Goal: Navigation & Orientation: Find specific page/section

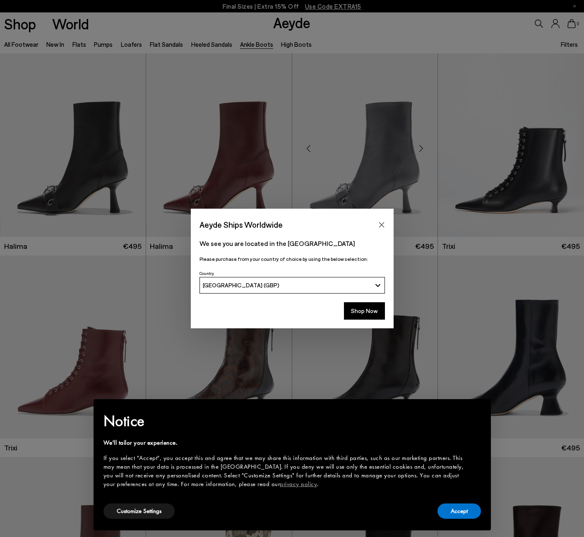
click at [378, 222] on icon "Close" at bounding box center [381, 225] width 7 height 7
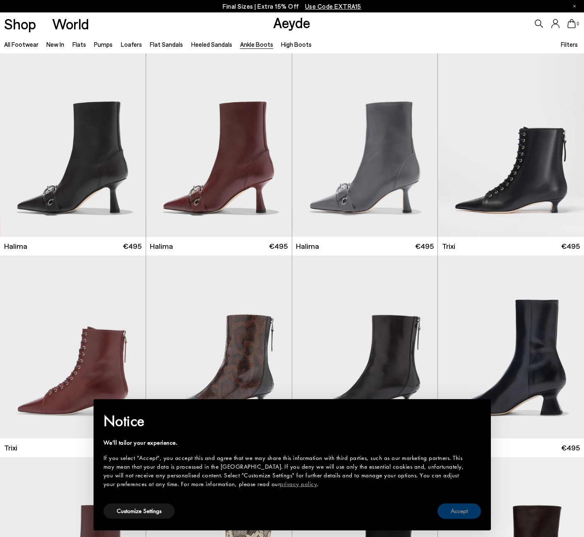
click at [467, 508] on button "Accept" at bounding box center [459, 511] width 43 height 15
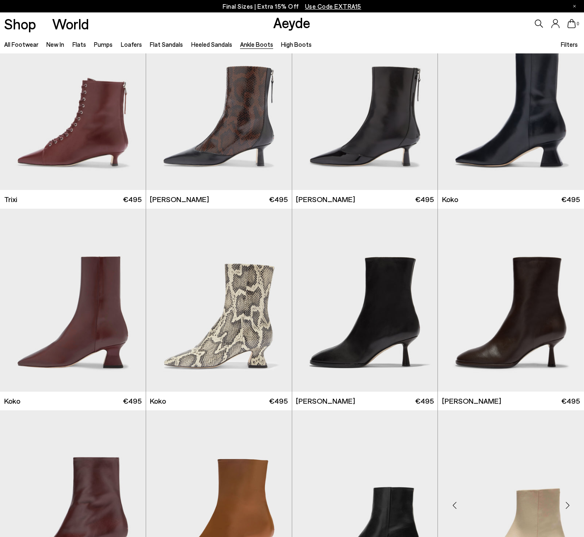
scroll to position [373, 0]
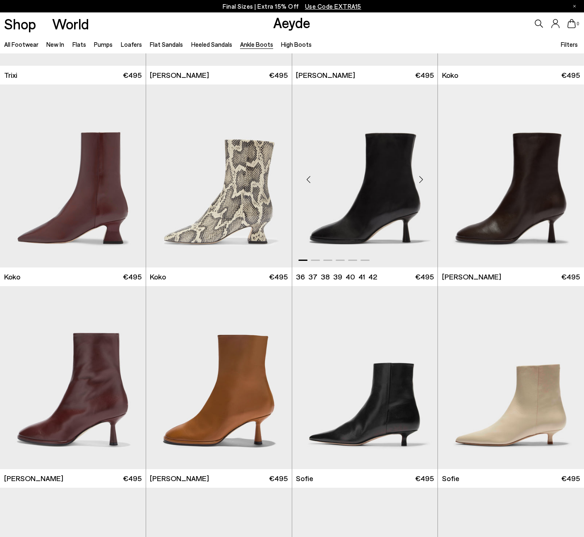
click at [419, 184] on div "Next slide" at bounding box center [421, 179] width 25 height 25
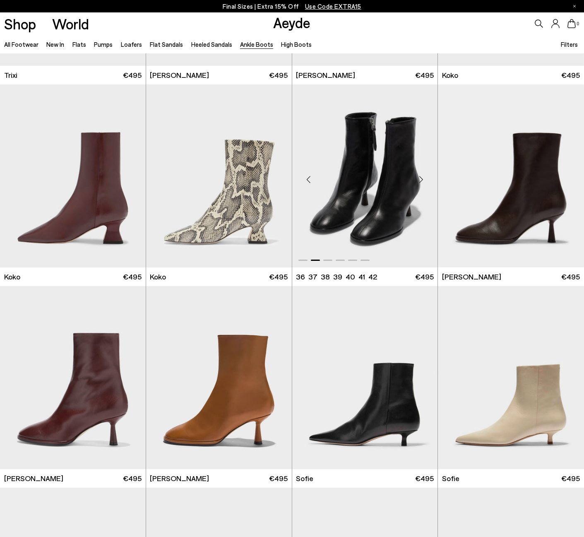
click at [419, 184] on div "Next slide" at bounding box center [421, 179] width 25 height 25
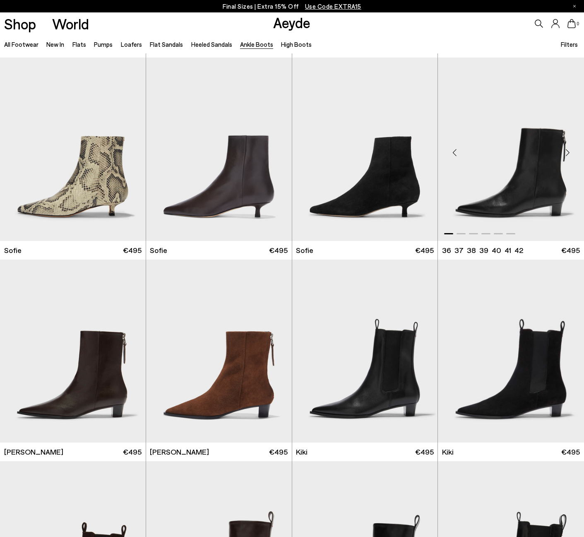
scroll to position [745, 0]
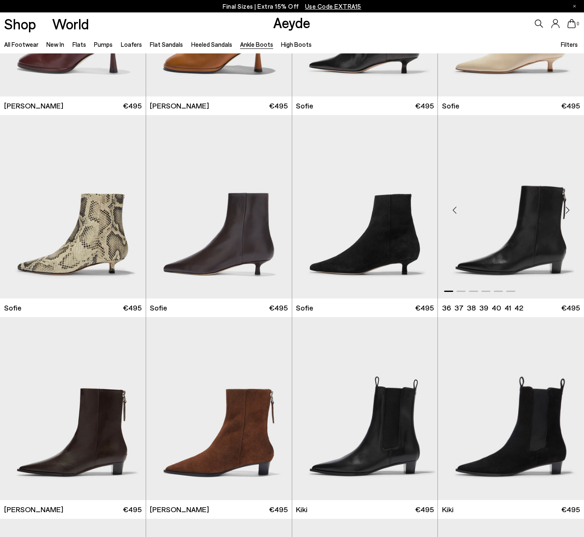
click at [567, 209] on div "Next slide" at bounding box center [567, 210] width 25 height 25
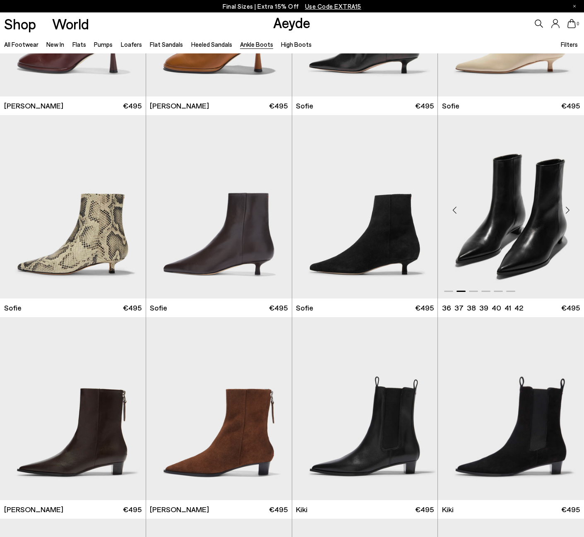
click at [567, 209] on div "Next slide" at bounding box center [567, 210] width 25 height 25
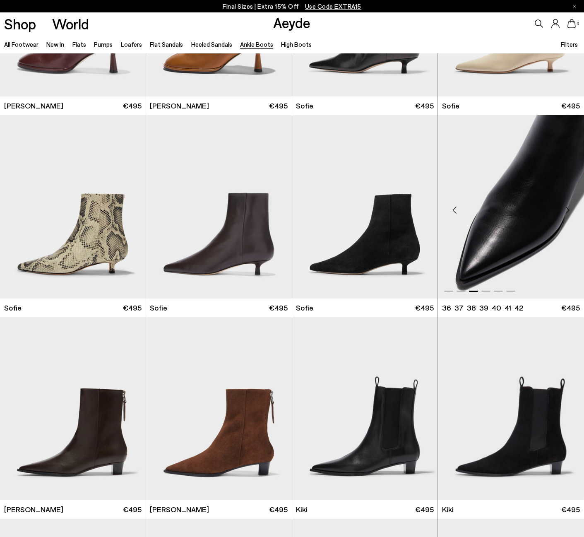
click at [567, 209] on div "Next slide" at bounding box center [567, 210] width 25 height 25
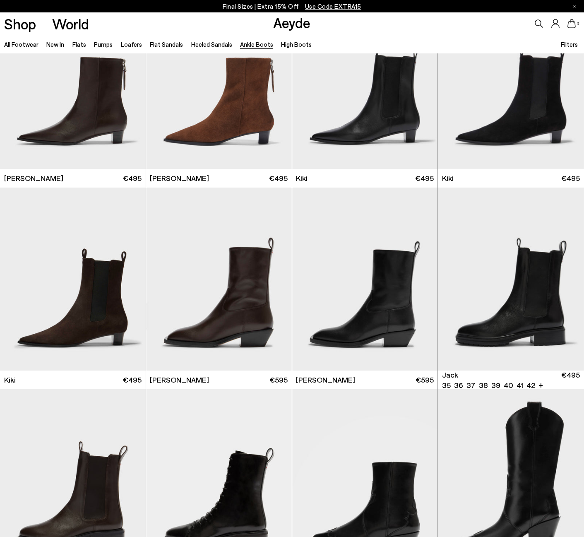
scroll to position [1118, 0]
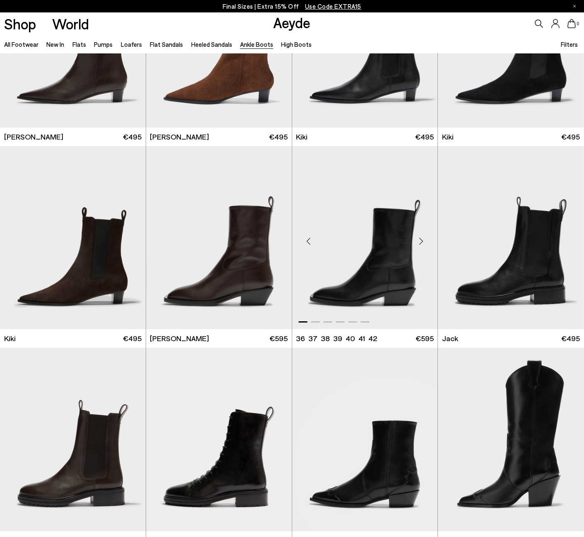
click at [423, 243] on div "Next slide" at bounding box center [421, 241] width 25 height 25
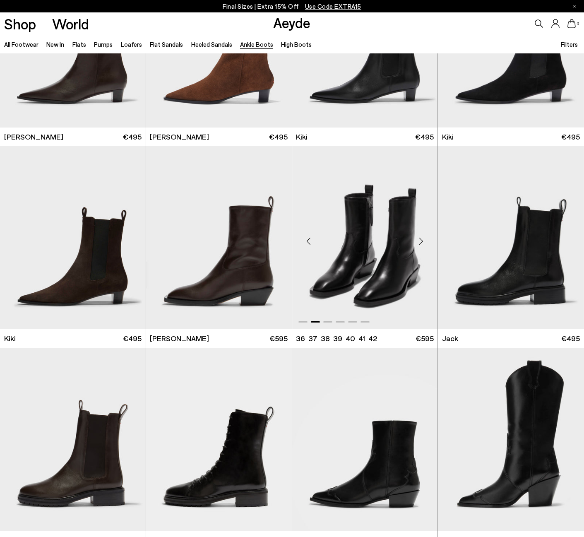
click at [423, 243] on div "Next slide" at bounding box center [421, 241] width 25 height 25
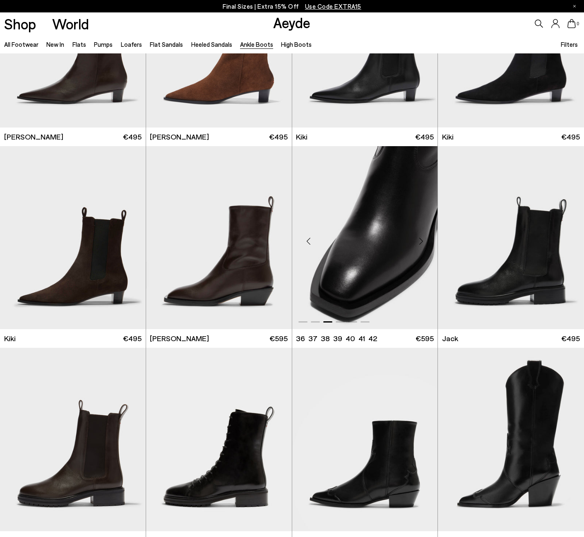
click at [423, 243] on div "Next slide" at bounding box center [421, 241] width 25 height 25
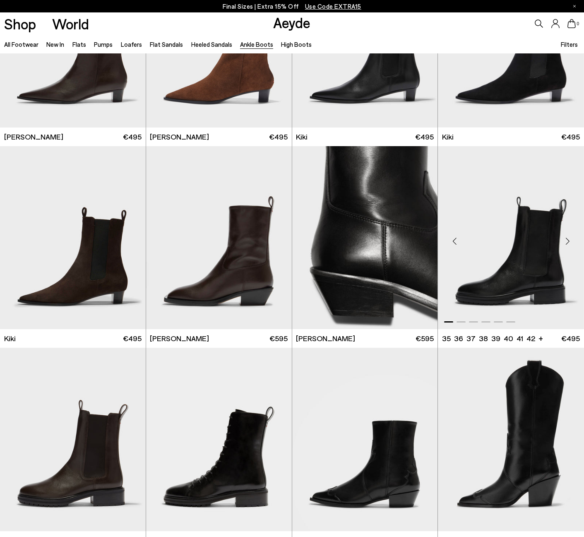
click at [565, 243] on div "Next slide" at bounding box center [567, 241] width 25 height 25
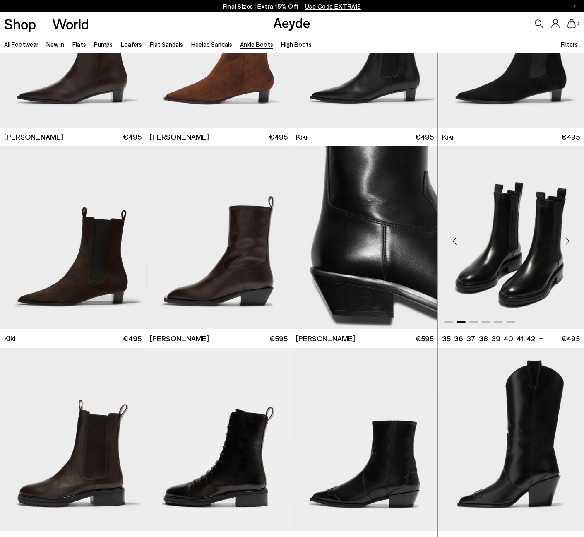
click at [565, 243] on div "Next slide" at bounding box center [567, 241] width 25 height 25
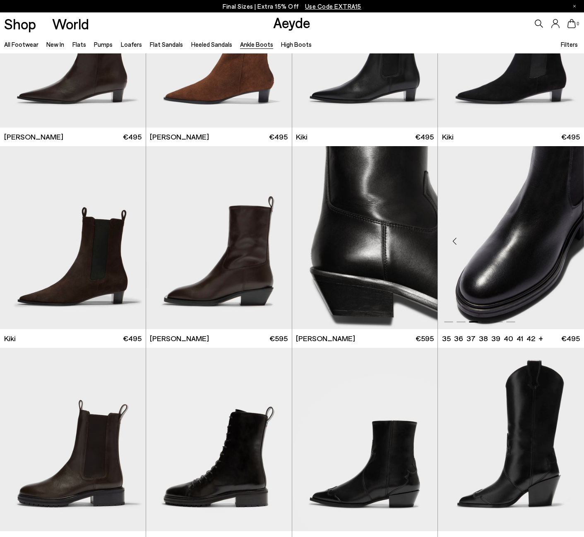
click at [565, 243] on div "Next slide" at bounding box center [567, 241] width 25 height 25
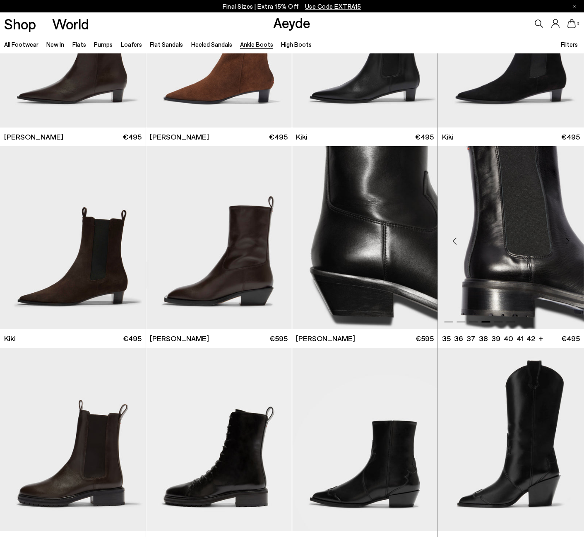
click at [565, 243] on div "Next slide" at bounding box center [567, 241] width 25 height 25
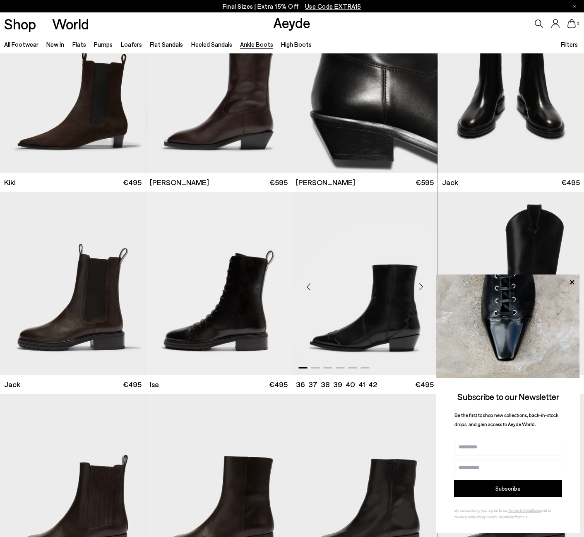
scroll to position [1284, 0]
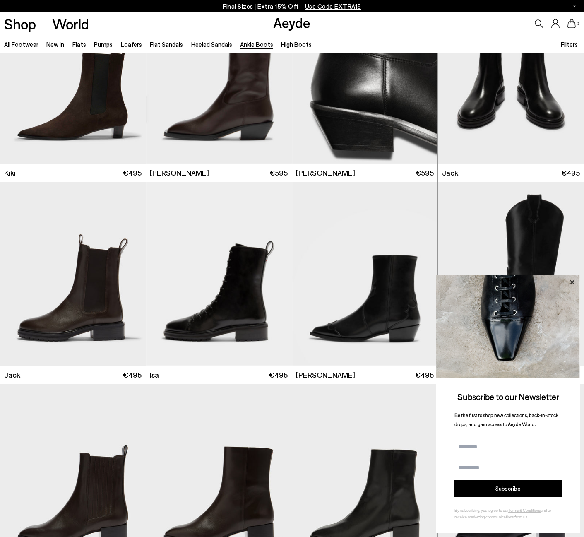
click at [573, 282] on icon at bounding box center [572, 282] width 4 height 4
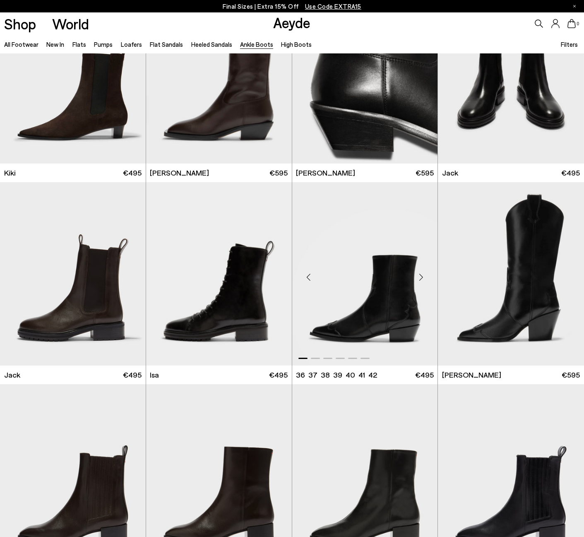
click at [420, 277] on div "Next slide" at bounding box center [421, 277] width 25 height 25
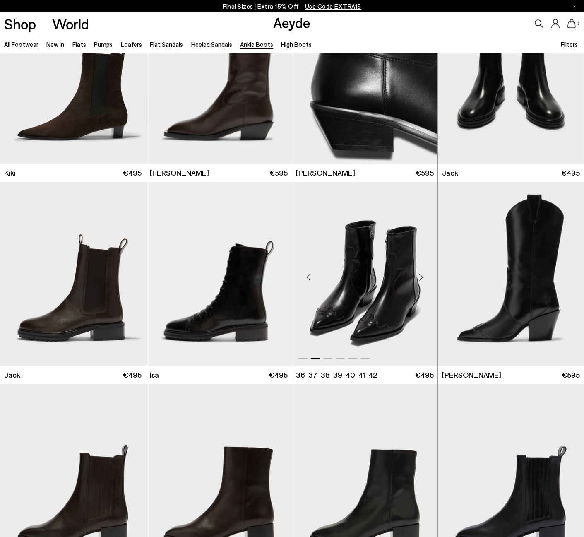
click at [420, 277] on div "Next slide" at bounding box center [421, 277] width 25 height 25
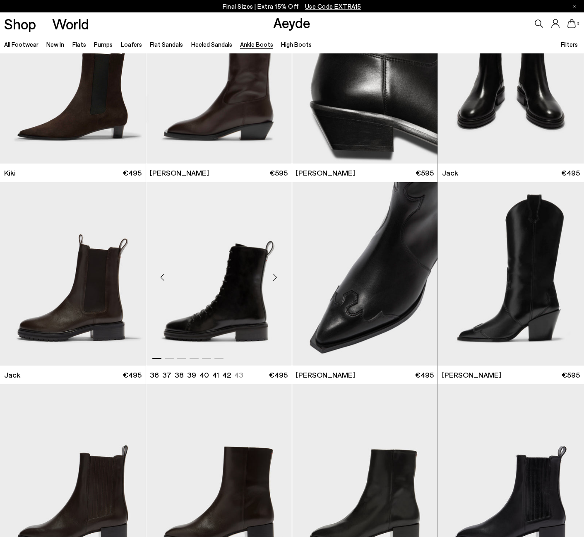
click at [277, 274] on div "Next slide" at bounding box center [275, 277] width 25 height 25
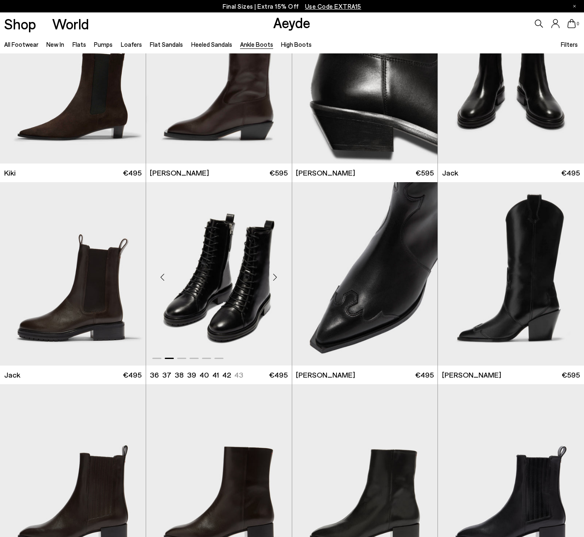
click at [277, 274] on div "Next slide" at bounding box center [275, 277] width 25 height 25
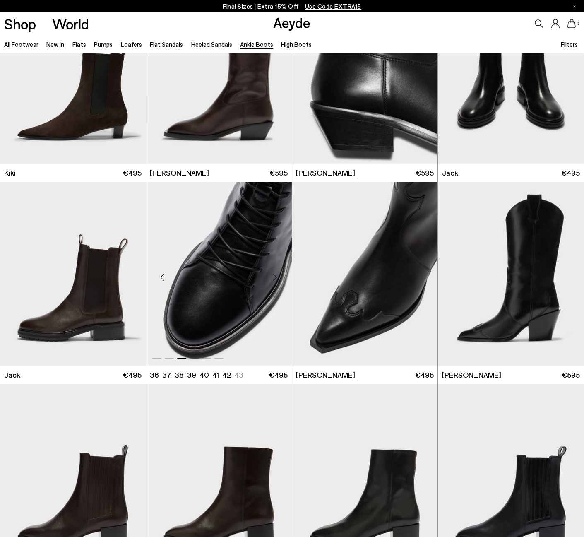
click at [277, 274] on div "Next slide" at bounding box center [275, 277] width 25 height 25
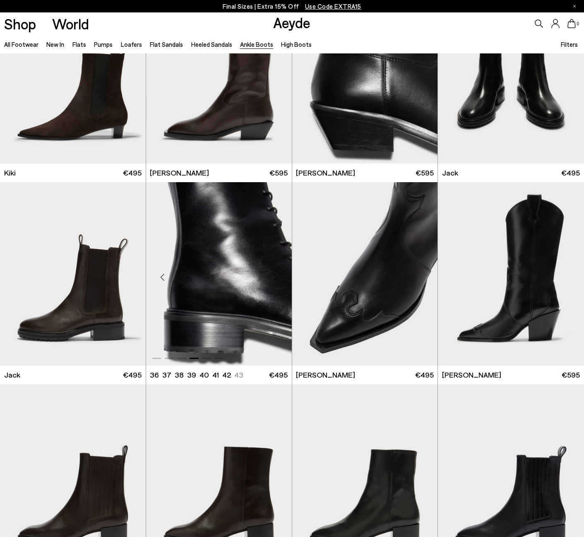
click at [277, 274] on div "Next slide" at bounding box center [275, 277] width 25 height 25
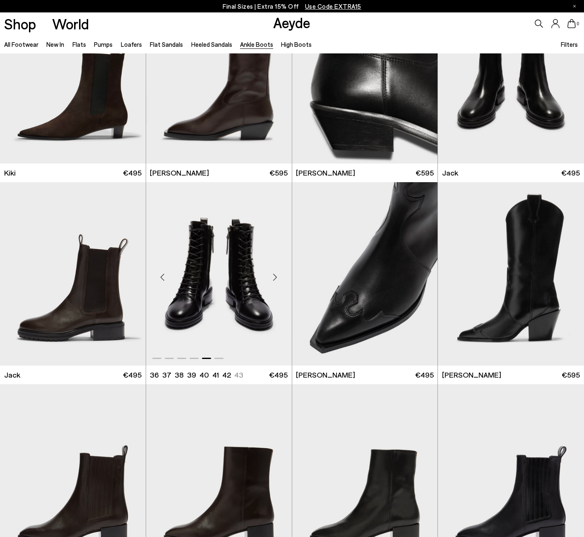
scroll to position [1532, 0]
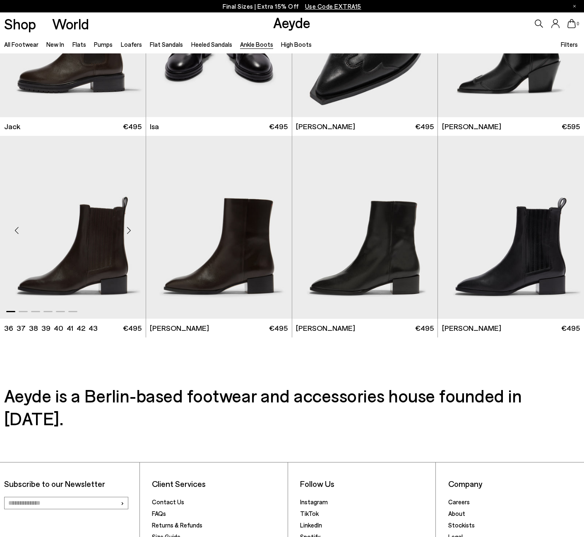
click at [129, 234] on div "Next slide" at bounding box center [129, 230] width 25 height 25
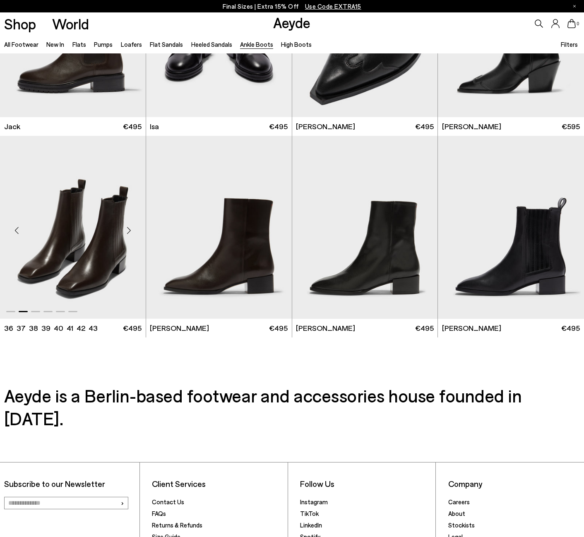
click at [129, 234] on div "Next slide" at bounding box center [129, 230] width 25 height 25
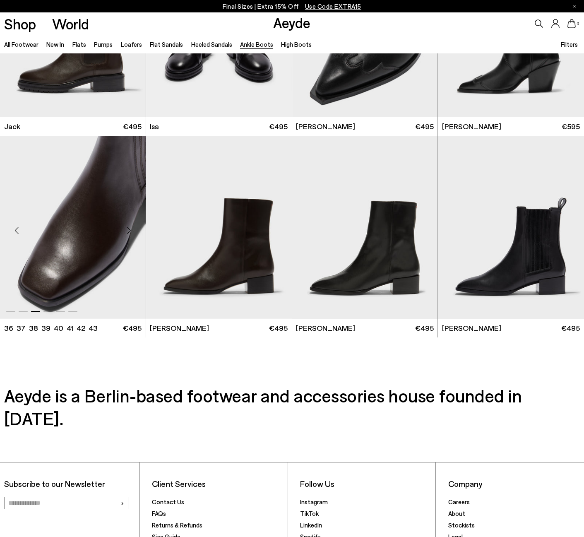
click at [129, 234] on div "Next slide" at bounding box center [129, 230] width 25 height 25
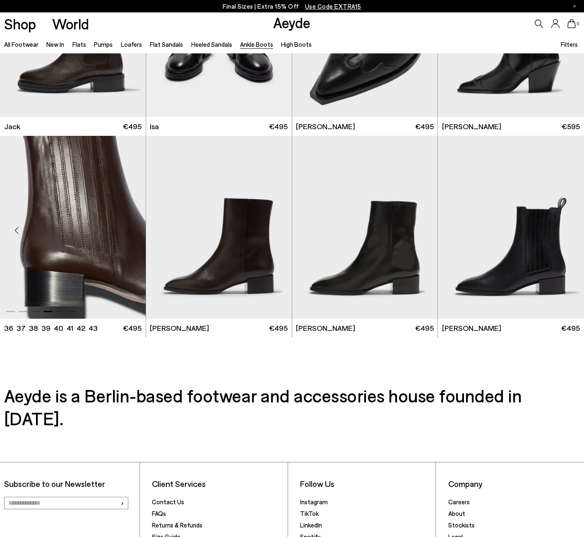
click at [129, 232] on div "Next slide" at bounding box center [129, 230] width 25 height 25
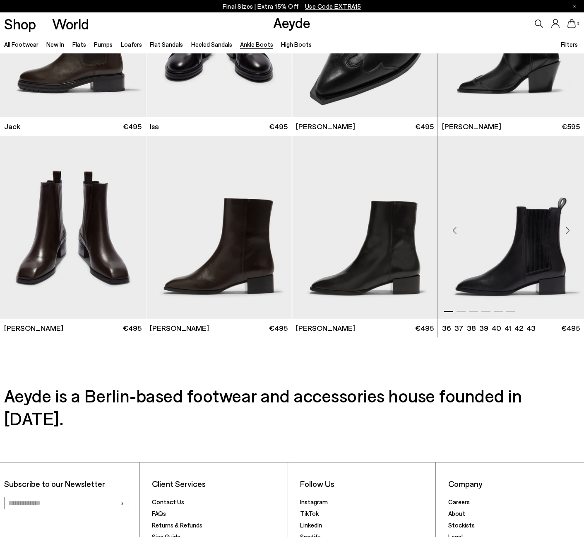
click at [568, 228] on div "Next slide" at bounding box center [567, 230] width 25 height 25
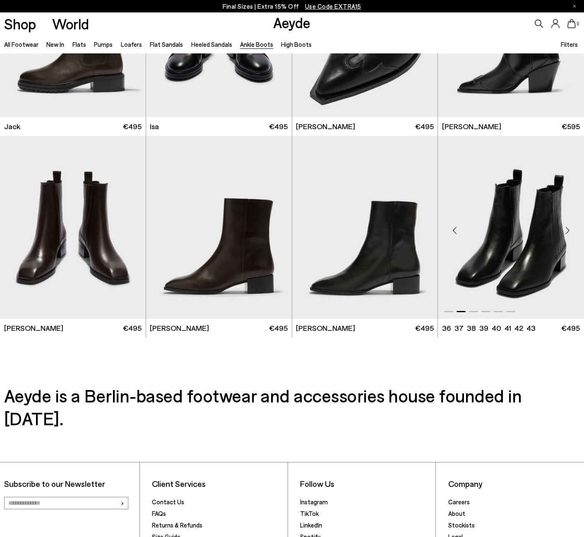
click at [568, 228] on div "Next slide" at bounding box center [567, 230] width 25 height 25
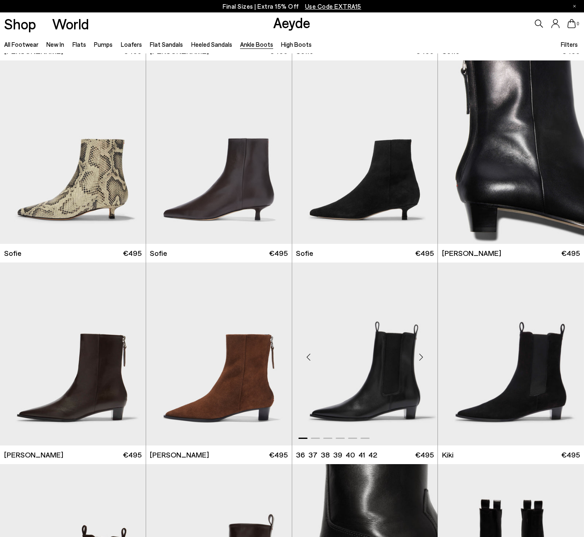
scroll to position [0, 0]
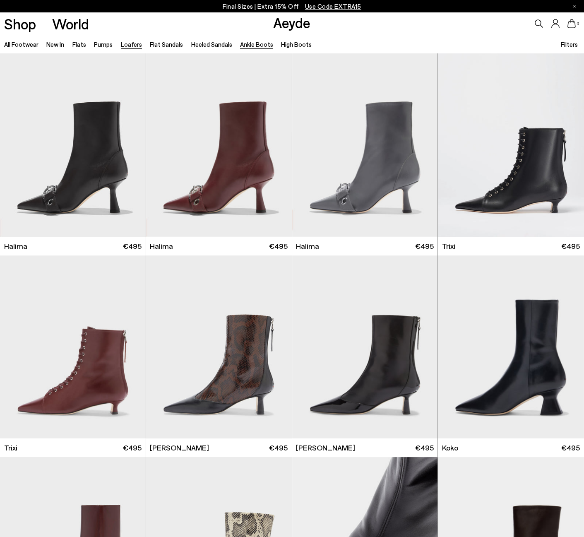
click at [132, 47] on link "Loafers" at bounding box center [131, 44] width 21 height 7
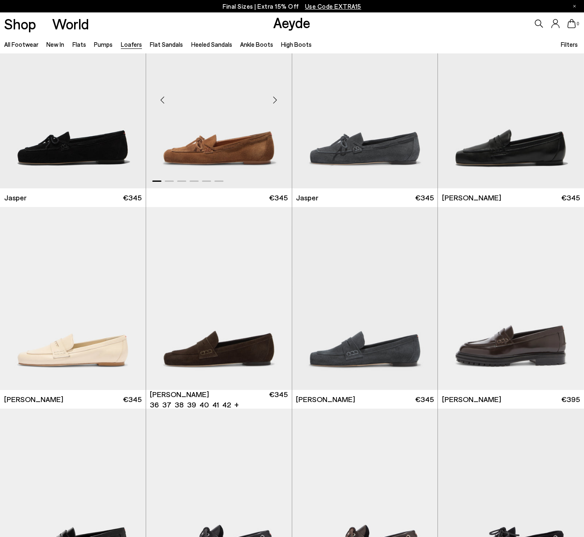
scroll to position [166, 0]
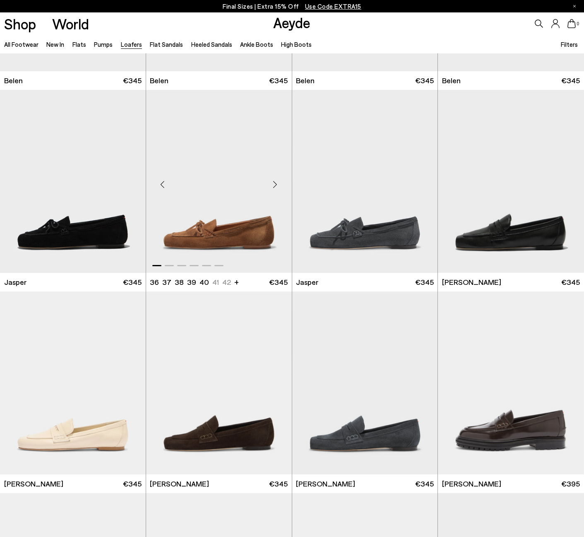
click at [276, 185] on div "Next slide" at bounding box center [275, 184] width 25 height 25
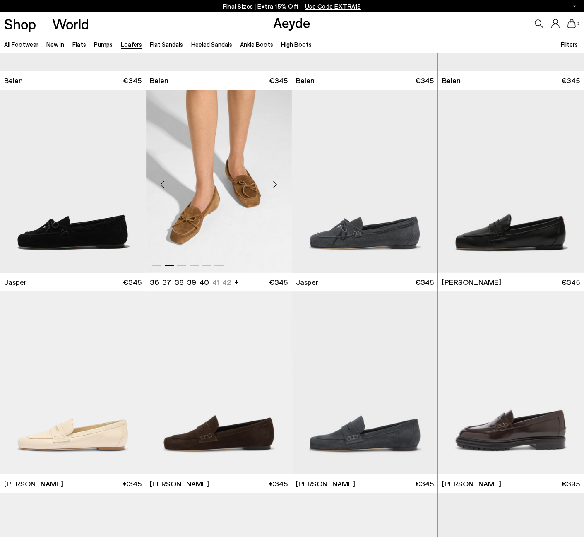
click at [276, 185] on div "Next slide" at bounding box center [275, 184] width 25 height 25
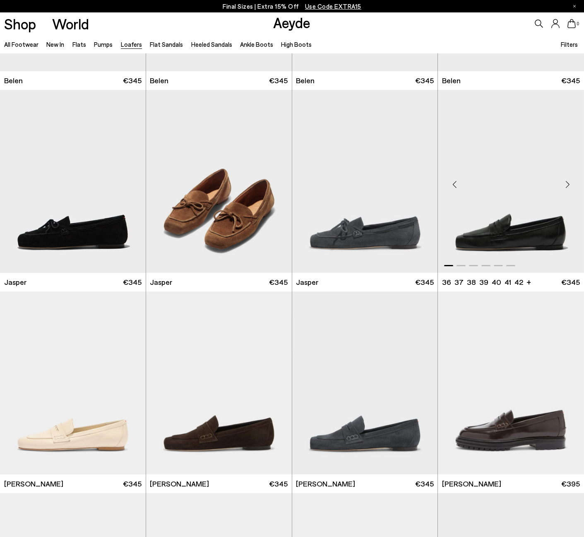
click at [569, 186] on div "Next slide" at bounding box center [567, 184] width 25 height 25
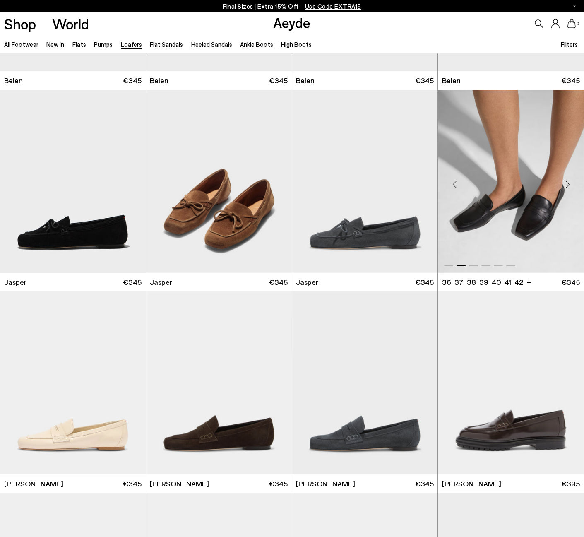
click at [569, 186] on div "Next slide" at bounding box center [567, 184] width 25 height 25
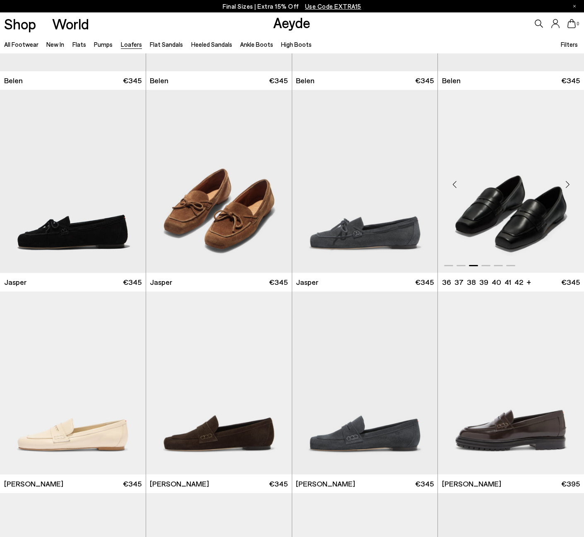
click at [569, 186] on div "Next slide" at bounding box center [567, 184] width 25 height 25
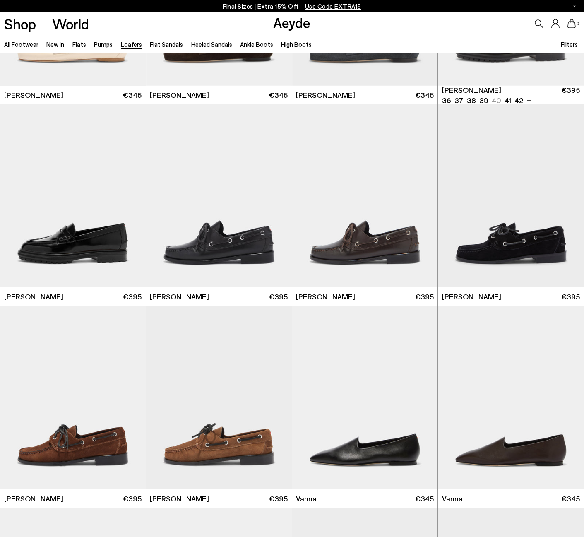
scroll to position [787, 0]
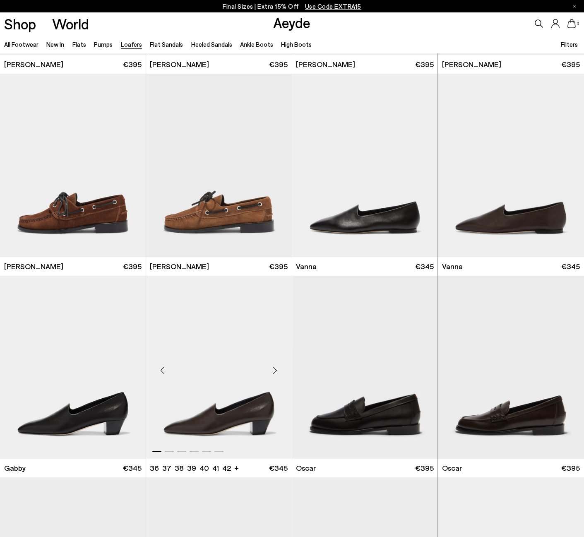
click at [278, 370] on div "Next slide" at bounding box center [275, 370] width 25 height 25
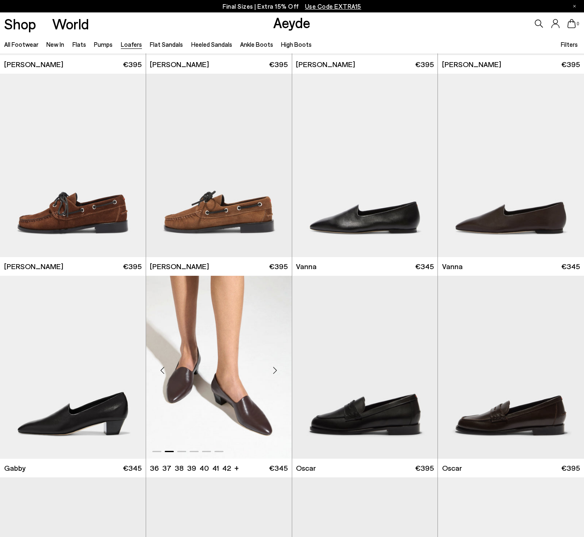
click at [278, 370] on div "Next slide" at bounding box center [275, 370] width 25 height 25
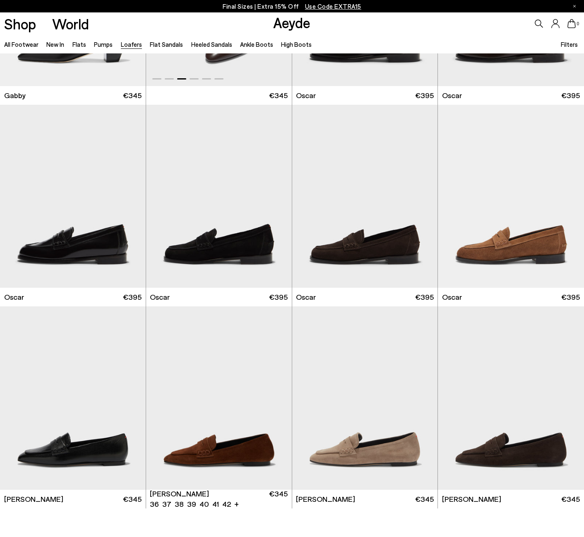
scroll to position [1395, 0]
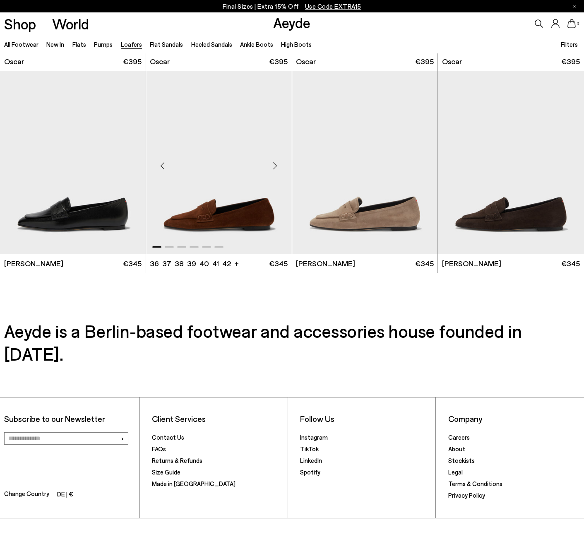
click at [279, 164] on div "Next slide" at bounding box center [275, 166] width 25 height 25
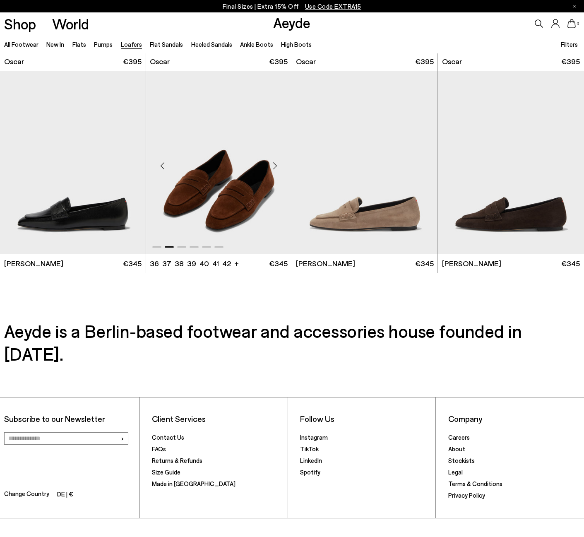
click at [279, 164] on div "Next slide" at bounding box center [275, 166] width 25 height 25
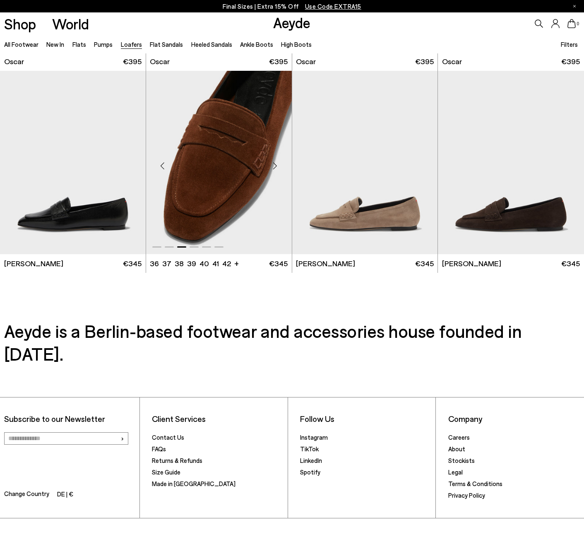
click at [279, 164] on div "Next slide" at bounding box center [275, 166] width 25 height 25
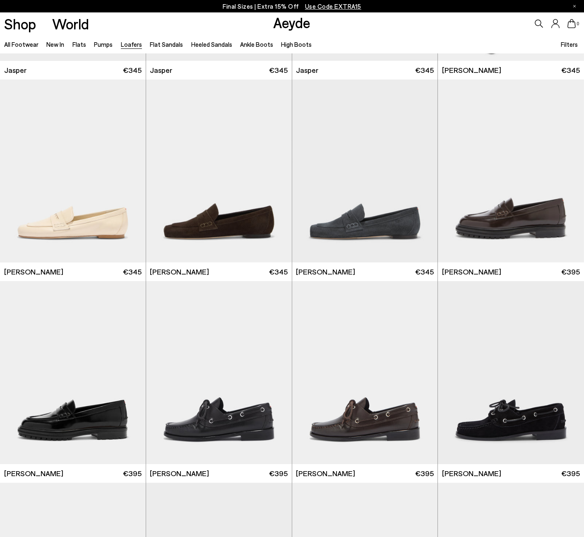
scroll to position [0, 0]
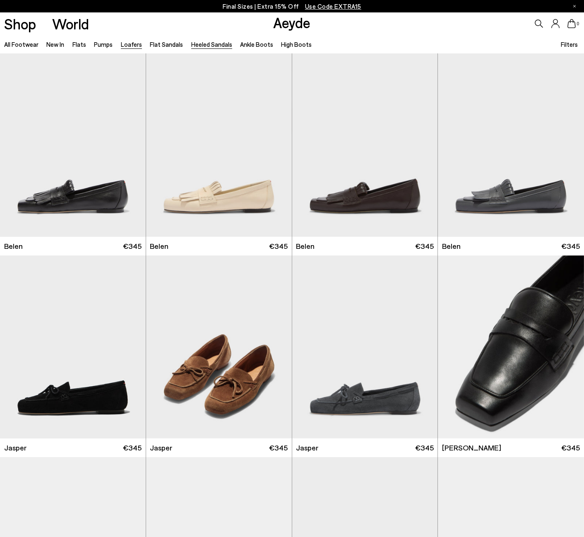
click at [206, 42] on link "Heeled Sandals" at bounding box center [211, 44] width 41 height 7
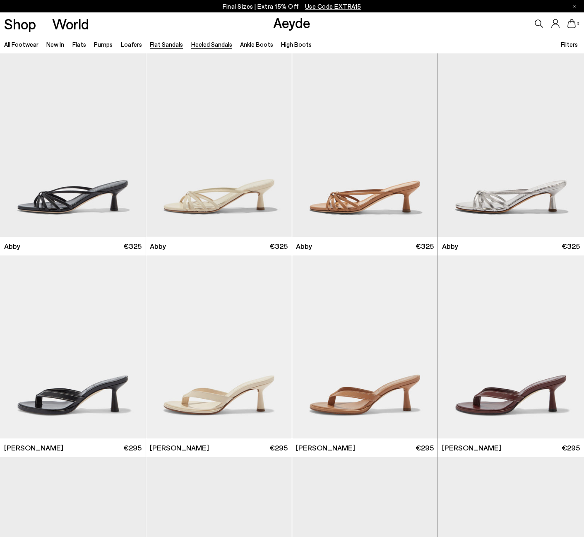
click at [168, 46] on link "Flat Sandals" at bounding box center [166, 44] width 33 height 7
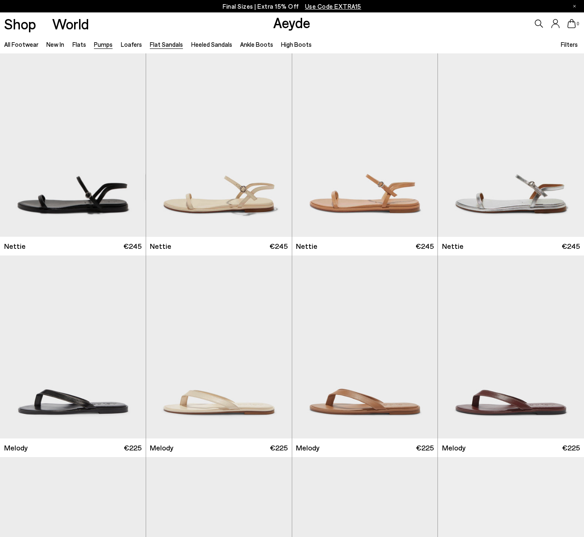
click at [104, 43] on link "Pumps" at bounding box center [103, 44] width 19 height 7
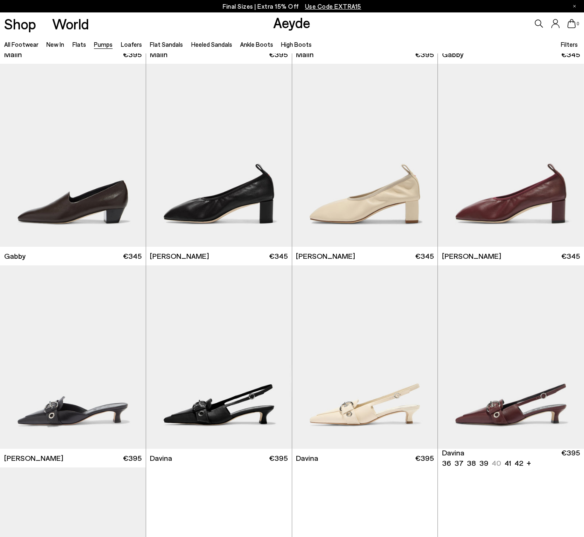
scroll to position [1367, 0]
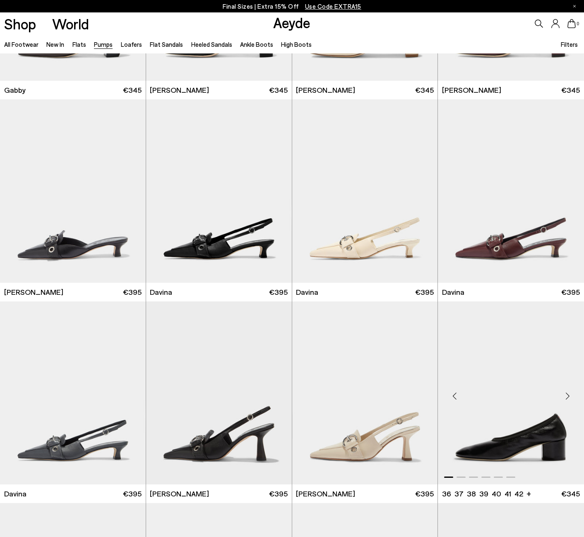
click at [565, 395] on div "Next slide" at bounding box center [567, 396] width 25 height 25
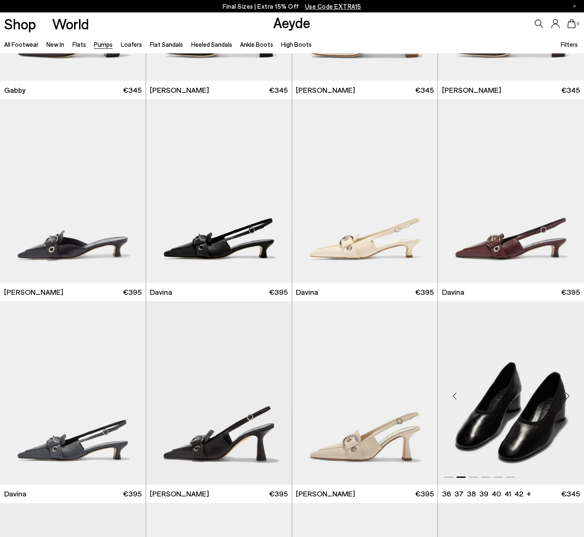
click at [565, 395] on div "Next slide" at bounding box center [567, 396] width 25 height 25
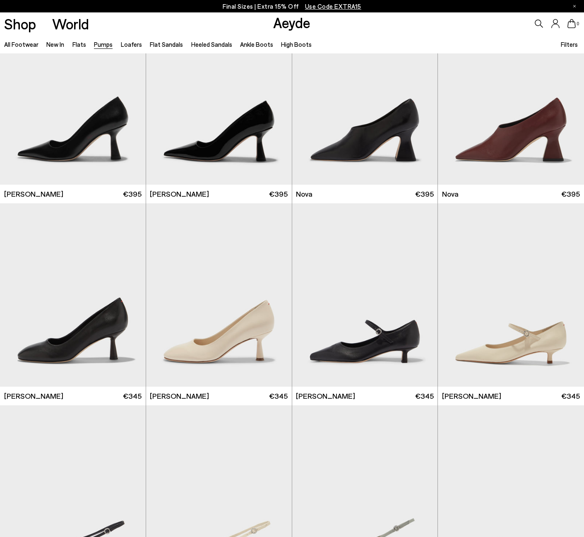
scroll to position [2692, 0]
